Goal: Use online tool/utility: Use online tool/utility

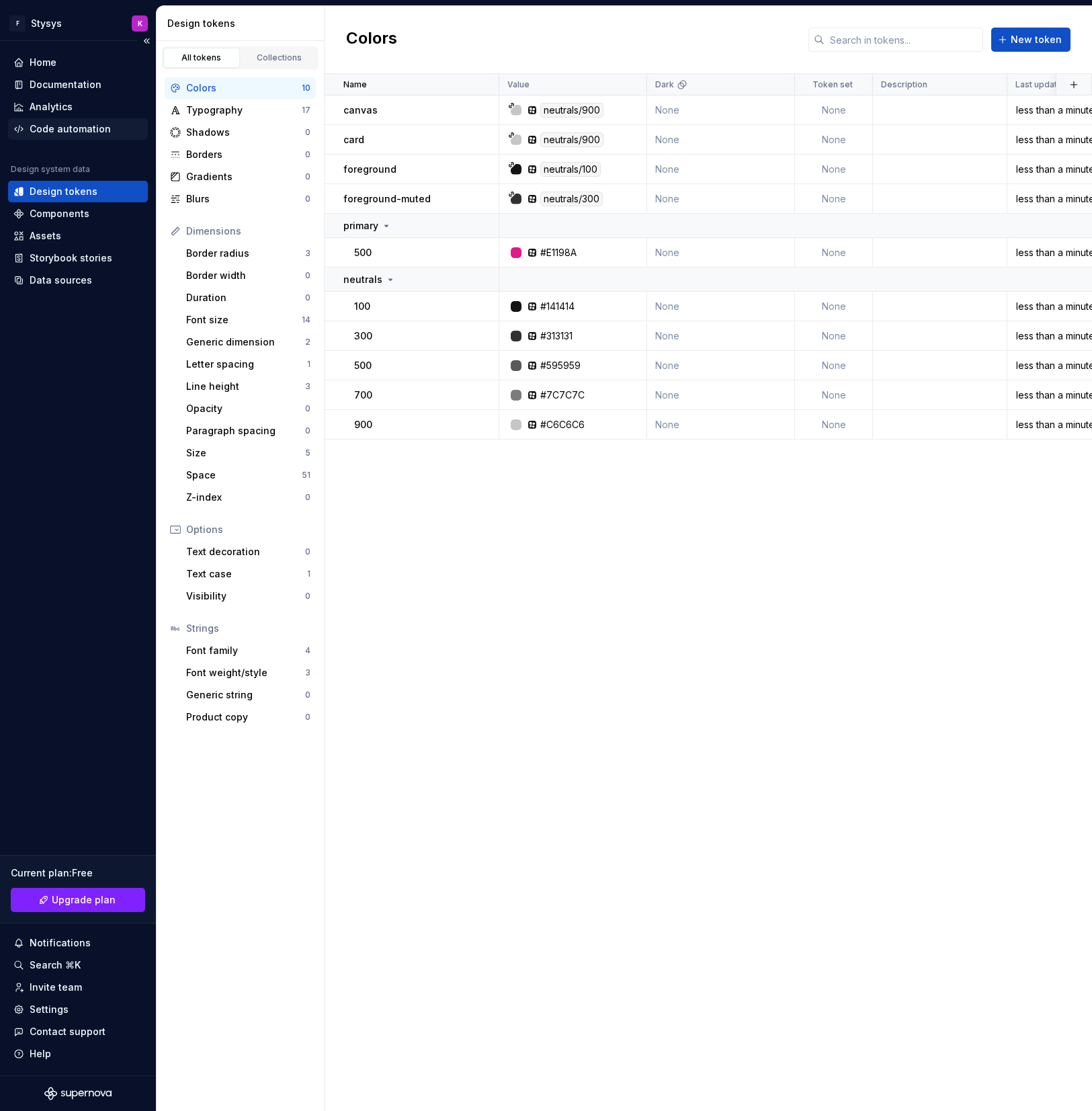
click at [75, 135] on div "Code automation" at bounding box center [71, 129] width 81 height 14
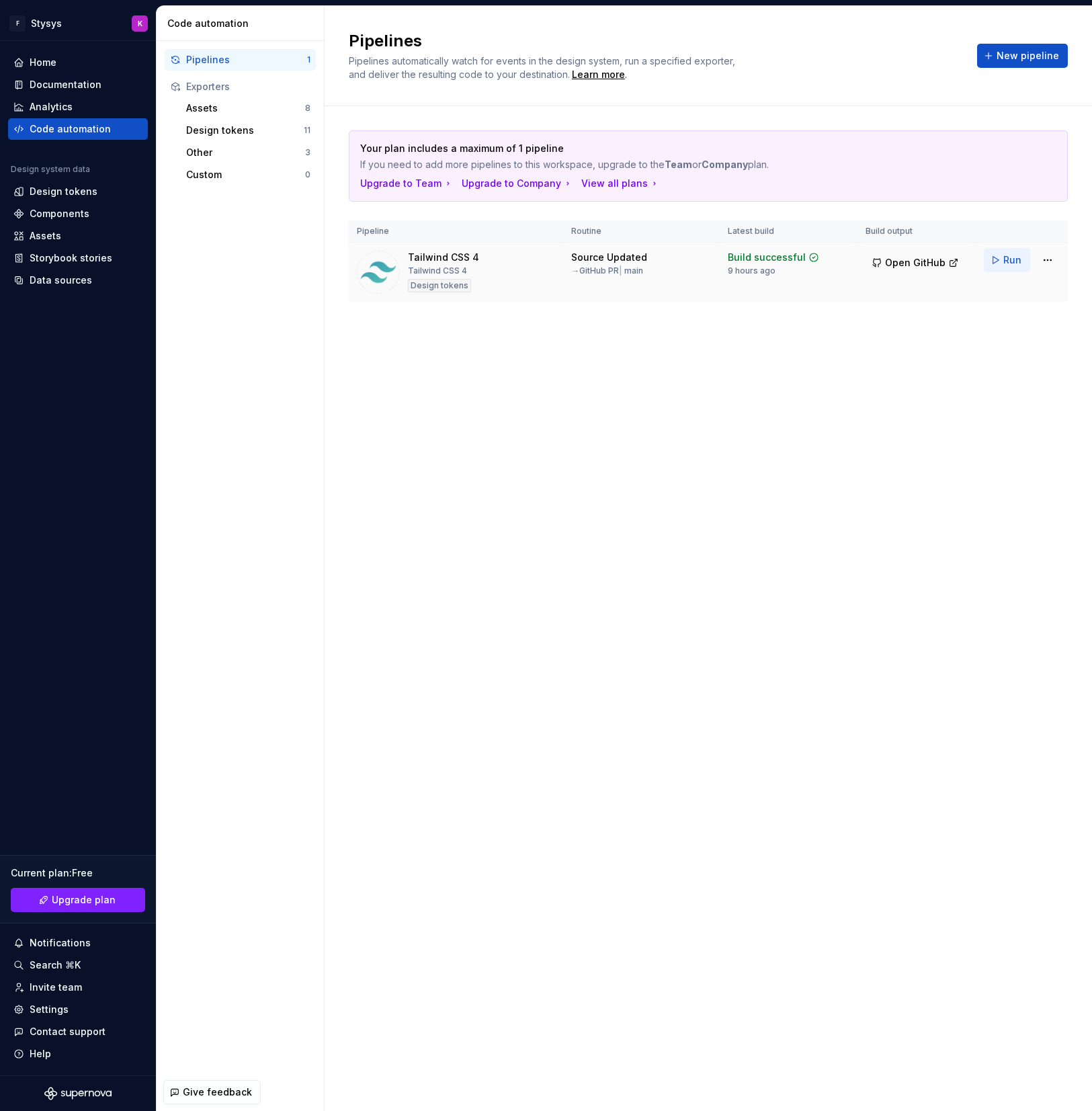
click at [1001, 262] on button "Run" at bounding box center [1008, 260] width 46 height 25
click at [922, 267] on span "Open GitHub" at bounding box center [915, 263] width 61 height 14
